Goal: Task Accomplishment & Management: Manage account settings

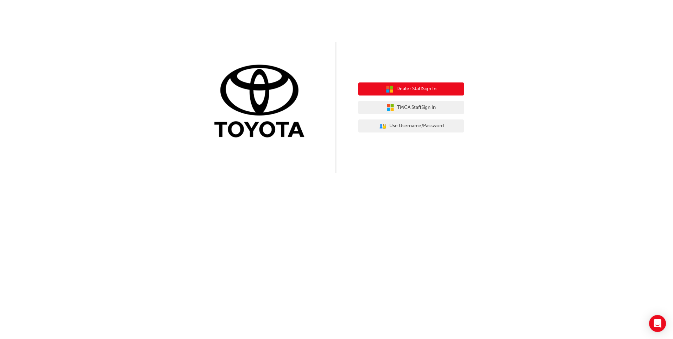
click at [406, 90] on span "Dealer Staff Sign In" at bounding box center [417, 89] width 40 height 8
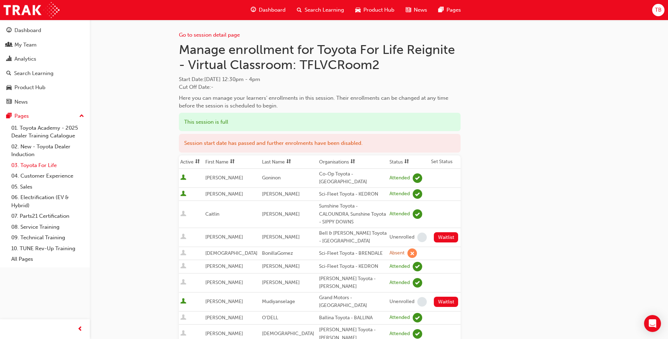
click at [37, 163] on link "03. Toyota For Life" at bounding box center [47, 165] width 79 height 11
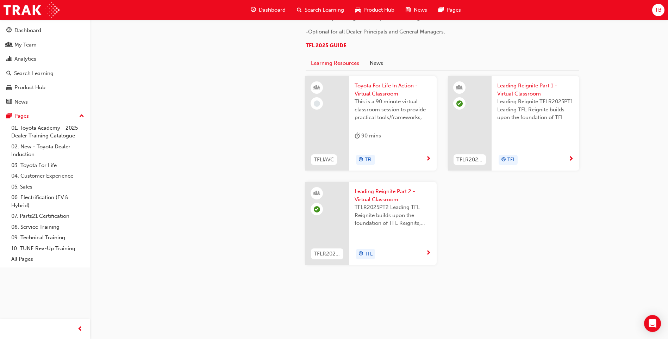
scroll to position [731, 0]
click at [379, 196] on span "Leading Reignite Part 2 - Virtual Classroom" at bounding box center [393, 195] width 76 height 16
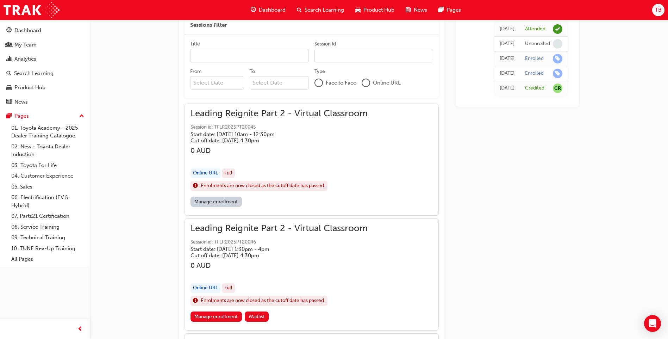
scroll to position [372, 0]
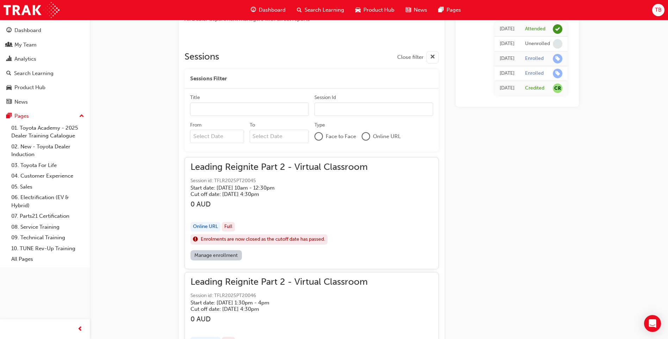
click at [656, 14] on div "TB" at bounding box center [658, 10] width 12 height 12
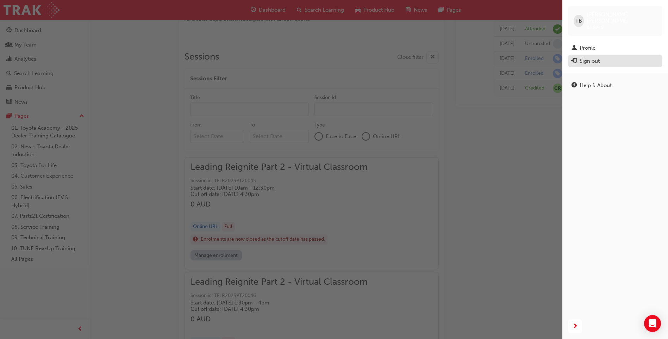
click at [587, 58] on div "Sign out" at bounding box center [590, 61] width 20 height 8
